Goal: Information Seeking & Learning: Learn about a topic

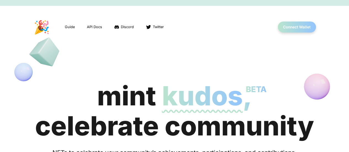
scroll to position [28, 0]
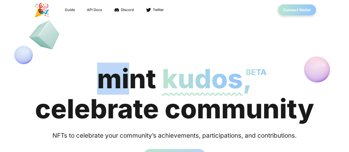
drag, startPoint x: 102, startPoint y: 80, endPoint x: 134, endPoint y: 87, distance: 32.2
click at [134, 87] on div "mint kudos BETA , celebrate community" at bounding box center [174, 94] width 279 height 60
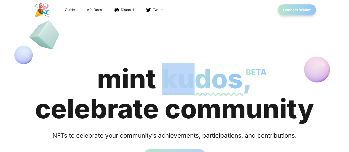
drag, startPoint x: 165, startPoint y: 79, endPoint x: 198, endPoint y: 79, distance: 33.1
click at [198, 79] on span "kudos BETA" at bounding box center [202, 79] width 81 height 32
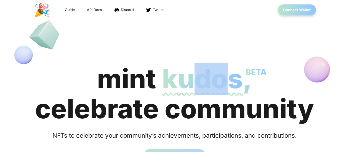
drag, startPoint x: 202, startPoint y: 79, endPoint x: 233, endPoint y: 80, distance: 31.5
click at [233, 80] on span "kudos BETA" at bounding box center [202, 79] width 81 height 32
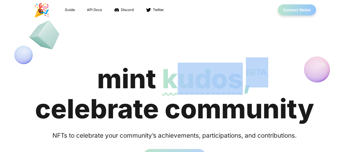
drag, startPoint x: 245, startPoint y: 81, endPoint x: 176, endPoint y: 79, distance: 69.3
click at [176, 80] on div "mint kudos BETA , celebrate community" at bounding box center [174, 94] width 279 height 60
click at [176, 79] on span "kudos BETA" at bounding box center [202, 79] width 81 height 32
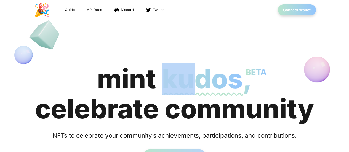
drag, startPoint x: 168, startPoint y: 78, endPoint x: 187, endPoint y: 78, distance: 18.2
click at [187, 78] on span "kudos BETA" at bounding box center [202, 79] width 81 height 32
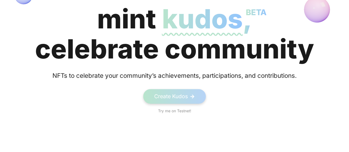
scroll to position [138, 0]
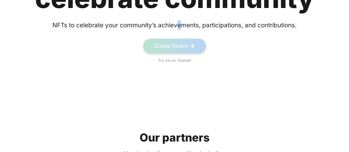
drag, startPoint x: 177, startPoint y: 24, endPoint x: 183, endPoint y: 24, distance: 6.6
click at [183, 24] on div "NFTs to celebrate your community’s achievements, participations, and contributi…" at bounding box center [174, 24] width 257 height 9
click at [184, 24] on div "NFTs to celebrate your community’s achievements, participations, and contributi…" at bounding box center [174, 24] width 257 height 9
drag, startPoint x: 143, startPoint y: 20, endPoint x: 146, endPoint y: 20, distance: 3.3
click at [146, 20] on section "mint kudos BETA , celebrate community NFTs to celebrate your community’s achiev…" at bounding box center [174, 8] width 349 height 110
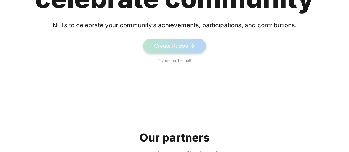
click at [167, 24] on div "NFTs to celebrate your community’s achievements, participations, and contributi…" at bounding box center [174, 24] width 257 height 9
click at [178, 25] on div "NFTs to celebrate your community’s achievements, participations, and contributi…" at bounding box center [174, 24] width 257 height 9
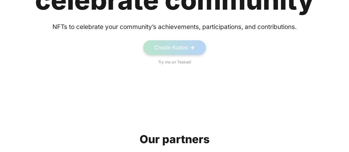
scroll to position [110, 0]
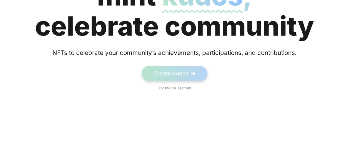
click at [173, 75] on link "Create Kudos ->" at bounding box center [175, 73] width 66 height 15
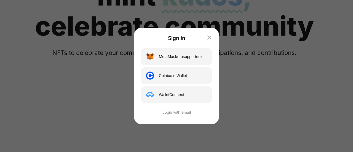
click at [211, 37] on icon "button" at bounding box center [209, 37] width 7 height 7
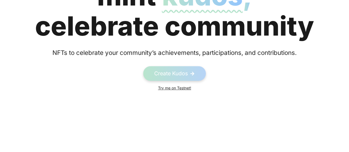
click at [188, 89] on link "Try me on Testnet!" at bounding box center [174, 88] width 33 height 6
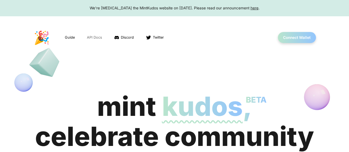
click at [91, 37] on link "API Docs" at bounding box center [94, 37] width 16 height 6
click at [91, 38] on link "API Docs" at bounding box center [94, 37] width 16 height 6
click at [75, 37] on link "Guide" at bounding box center [69, 37] width 11 height 6
click at [164, 37] on span "Twitter" at bounding box center [158, 37] width 11 height 5
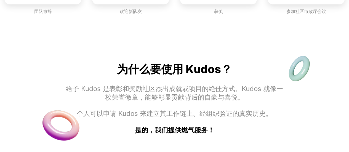
scroll to position [607, 0]
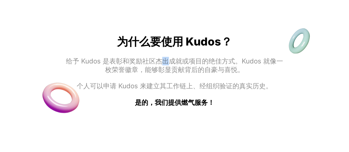
drag, startPoint x: 165, startPoint y: 64, endPoint x: 178, endPoint y: 65, distance: 13.0
click at [176, 65] on font "给予 Kudos 是表彰和奖励社区杰出成就或项目的绝佳方式。Kudos 就像一枚荣誉徽章，能够彰显贡献背后的自豪与喜悦。" at bounding box center [174, 65] width 217 height 17
click at [179, 65] on font "给予 Kudos 是表彰和奖励社区杰出成就或项目的绝佳方式。Kudos 就像一枚荣誉徽章，能够彰显贡献背后的自豪与喜悦。" at bounding box center [174, 65] width 217 height 17
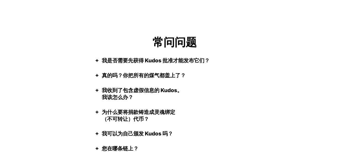
scroll to position [1077, 0]
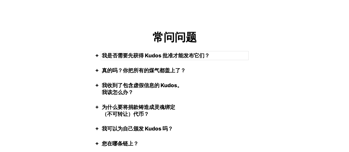
click at [102, 55] on summary "我是否需要先获得 Kudos 批准才能发布它们？" at bounding box center [175, 55] width 146 height 7
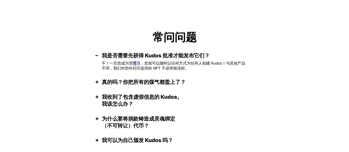
drag, startPoint x: 133, startPoint y: 63, endPoint x: 137, endPoint y: 63, distance: 4.1
click at [136, 63] on font "不！一旦您成为管理员，您就可以随时以任何方式为任何人创建 Kudos！与其他产品不同，我们对您向社区提供的 NFT 不设审核流程。" at bounding box center [174, 65] width 144 height 9
click at [137, 63] on font "不！一旦您成为管理员，您就可以随时以任何方式为任何人创建 Kudos！与其他产品不同，我们对您向社区提供的 NFT 不设审核流程。" at bounding box center [174, 65] width 144 height 9
click at [102, 80] on summary "真的吗？你把所有的煤气都盖上了？" at bounding box center [175, 82] width 146 height 7
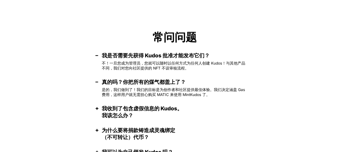
click at [134, 89] on font "是的，我们做到了！我们的目标是为创作者和社区提供最佳体验。我们决定涵盖 Gas 费用，这样用户就无需担心购买 MATIC 来使用 MintKudos 了。" at bounding box center [173, 92] width 143 height 9
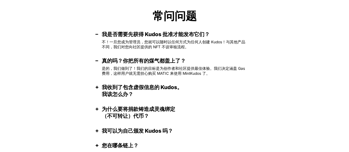
scroll to position [1132, 0]
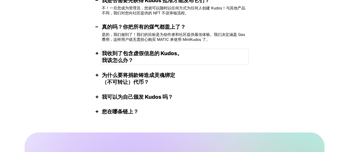
click at [149, 57] on summary "我收到了包含虚假信息的 Kudos。 我该怎么办？" at bounding box center [175, 57] width 146 height 14
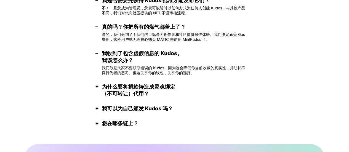
click at [151, 68] on font "我们鼓励大家不要领取错误的 Kudos，因为这会降低你当前收藏的真实性，并助长不良行为者的恶习。但这关乎你的钱包，关乎你的选择。" at bounding box center [174, 70] width 144 height 9
click at [134, 85] on font "为什么要将捐款铸造成灵魂绑定" at bounding box center [138, 86] width 73 height 7
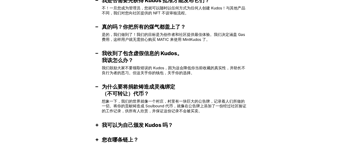
click at [139, 102] on font "想象一下，我们的世界就像一个村庄，村里有一块巨大的公告牌，记录着人们所做的一切。将你的贡献铸造成 Soulbound 代币，就像在公告牌上添加了一份经过社区验…" at bounding box center [174, 106] width 145 height 14
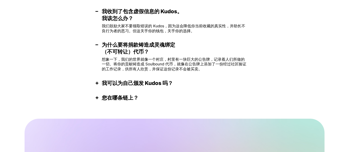
scroll to position [1187, 0]
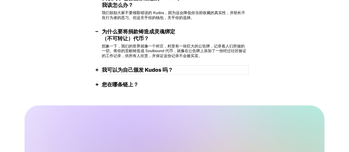
click at [139, 67] on summary "我可以为自己颁发 Kudos 吗？" at bounding box center [175, 70] width 146 height 7
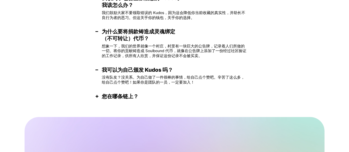
click at [140, 76] on font "没有队友？没关系。为自己做了一件很棒的事情，给自己点个赞吧。辛苦了这么多，给自己点个赞吧！如果你是团队的一员，一定要加入！" at bounding box center [173, 79] width 143 height 9
click at [121, 94] on font "您在哪条链上？" at bounding box center [120, 96] width 37 height 7
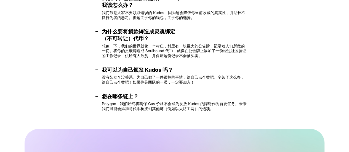
click at [154, 110] on font "Polygon！我们始终将确保 Gas 价格不会成为发放 Kudos 的障碍作为首要任务。未来我们可能会添加将代币桥接到其他链（例如以太坊主网）的选项。" at bounding box center [174, 106] width 145 height 9
drag, startPoint x: 199, startPoint y: 105, endPoint x: 203, endPoint y: 105, distance: 3.3
click at [203, 105] on font "Polygon！我们始终将确保 Gas 价格不会成为发放 Kudos 的障碍作为首要任务。未来我们可能会添加将代币桥接到其他链（例如以太坊主网）的选项。" at bounding box center [174, 106] width 145 height 9
click at [204, 105] on font "Polygon！我们始终将确保 Gas 价格不会成为发放 Kudos 的障碍作为首要任务。未来我们可能会添加将代币桥接到其他链（例如以太坊主网）的选项。" at bounding box center [174, 106] width 145 height 9
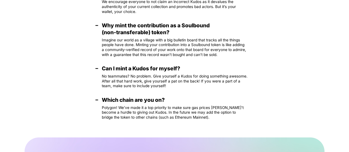
scroll to position [1236, 0]
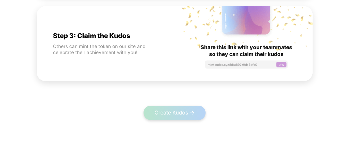
scroll to position [933, 0]
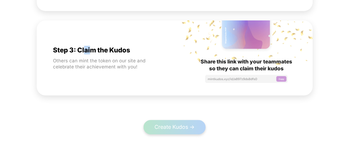
drag, startPoint x: 88, startPoint y: 50, endPoint x: 103, endPoint y: 51, distance: 15.8
click at [100, 51] on div "Step 3: Claim the Kudos" at bounding box center [91, 50] width 77 height 9
click at [105, 51] on div "Step 3: Claim the Kudos" at bounding box center [91, 50] width 77 height 9
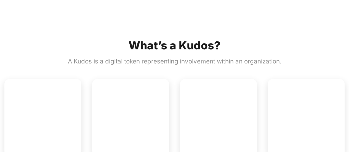
scroll to position [325, 0]
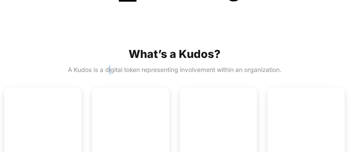
drag, startPoint x: 110, startPoint y: 64, endPoint x: 115, endPoint y: 63, distance: 4.2
click at [135, 65] on div "A Kudos is a digital token representing involvement within an organization." at bounding box center [175, 69] width 214 height 9
click at [154, 68] on div "A Kudos is a digital token representing involvement within an organization." at bounding box center [175, 69] width 214 height 9
drag, startPoint x: 181, startPoint y: 70, endPoint x: 197, endPoint y: 69, distance: 15.8
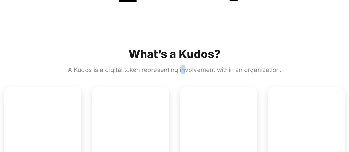
click at [189, 70] on div "A Kudos is a digital token representing involvement within an organization." at bounding box center [175, 69] width 214 height 9
drag, startPoint x: 199, startPoint y: 69, endPoint x: 213, endPoint y: 70, distance: 13.3
click at [201, 69] on div "A Kudos is a digital token representing involvement within an organization." at bounding box center [175, 69] width 214 height 9
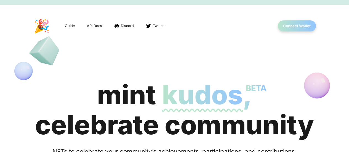
scroll to position [0, 0]
